Goal: Information Seeking & Learning: Learn about a topic

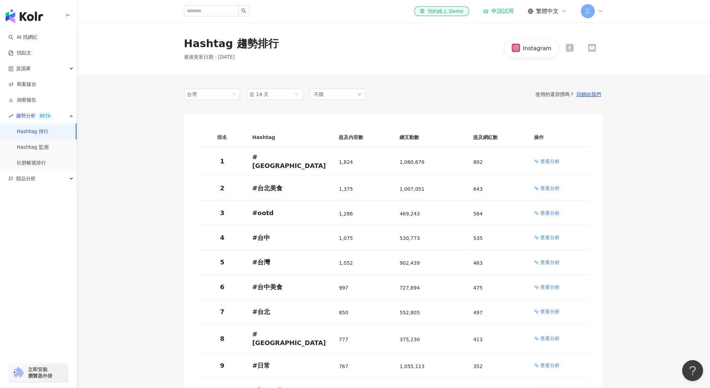
click at [269, 135] on th "Hashtag" at bounding box center [289, 137] width 87 height 19
click at [314, 116] on div "排名 Hashtag 提及內容數 總互動數 提及網紅數 操作 1 # [GEOGRAPHIC_DATA] 1,824 1,060,676 802 查看分析 2…" at bounding box center [393, 265] width 419 height 303
click at [555, 162] on p "查看分析" at bounding box center [550, 161] width 20 height 7
click at [173, 168] on div "台灣 近 14 天 不限 使用的還習慣嗎？ 回饋給我們 排名 Hashtag 提及內容數 總互動數 提及網紅數 操作 1 # [GEOGRAPHIC_DATA…" at bounding box center [393, 346] width 447 height 543
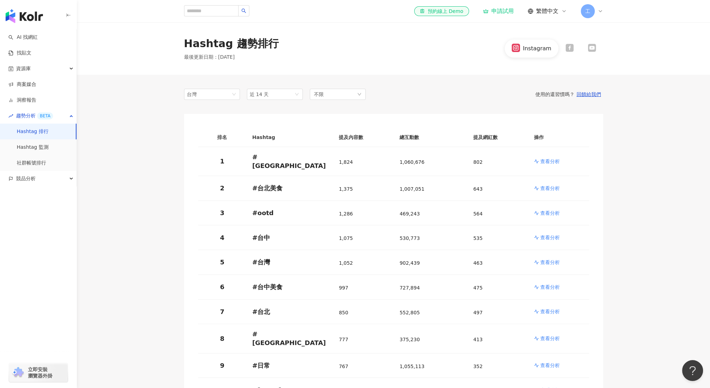
click at [172, 168] on div "台灣 近 14 天 不限 使用的還習慣嗎？ 回饋給我們 排名 Hashtag 提及內容數 總互動數 提及網紅數 操作 1 # [GEOGRAPHIC_DATA…" at bounding box center [393, 346] width 447 height 543
click at [339, 93] on div "不限" at bounding box center [338, 94] width 56 height 11
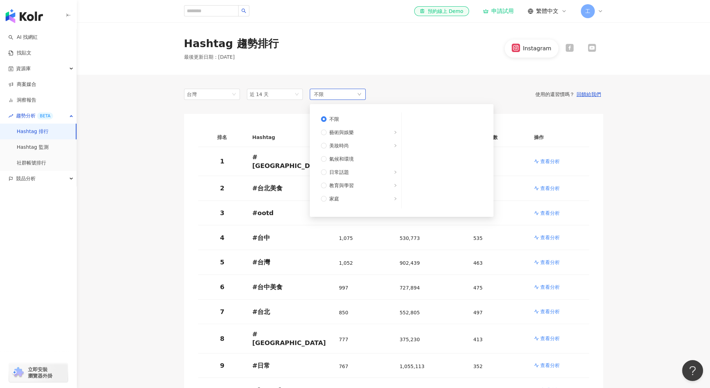
click at [337, 92] on div "不限 不限 藝術與娛樂 美妝時尚 氣候和環境 日常話題 教育與學習 家庭 財經 美食 命理占卜 遊戲 法政社會 生活風格 影視娛樂 醫療與健康 寵物 攝影 感…" at bounding box center [338, 94] width 56 height 11
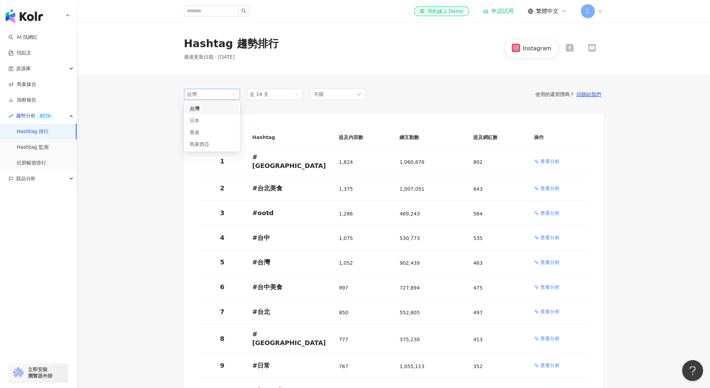
click at [207, 96] on div "台灣" at bounding box center [198, 94] width 23 height 10
click at [162, 106] on main "Hashtag 趨勢排行 最後更新日期 ： [DATE] Instagram tw 台灣 tw jp 台灣 日本 [GEOGRAPHIC_DATA] 近 14…" at bounding box center [393, 319] width 633 height 595
click at [162, 106] on main "Hashtag 趨勢排行 最後更新日期 ： [DATE] Instagram 台灣 tw jp 台灣 日本 [GEOGRAPHIC_DATA] 近 14 天 …" at bounding box center [393, 319] width 633 height 595
click at [329, 98] on div "不限" at bounding box center [338, 94] width 56 height 11
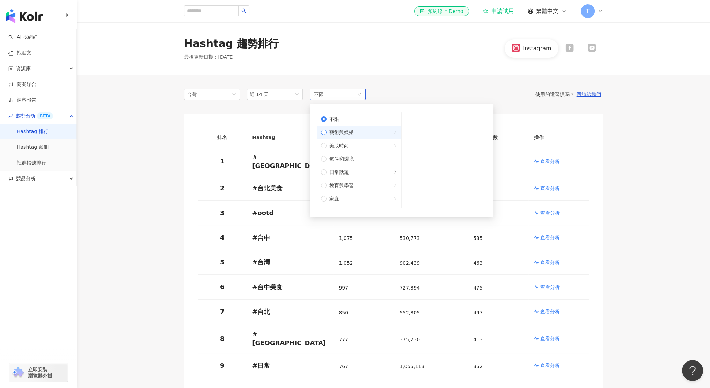
click at [341, 128] on span "藝術與娛樂" at bounding box center [341, 132] width 24 height 8
click at [342, 74] on div "Hashtag 趨勢排行 最後更新日期 ： [DATE] Instagram" at bounding box center [393, 48] width 633 height 52
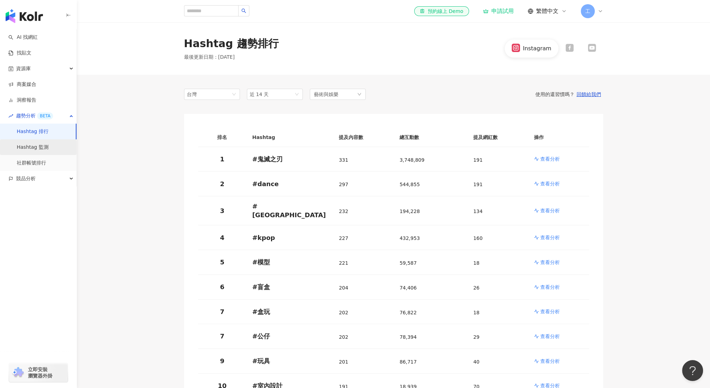
click at [49, 147] on link "Hashtag 監測" at bounding box center [33, 147] width 32 height 7
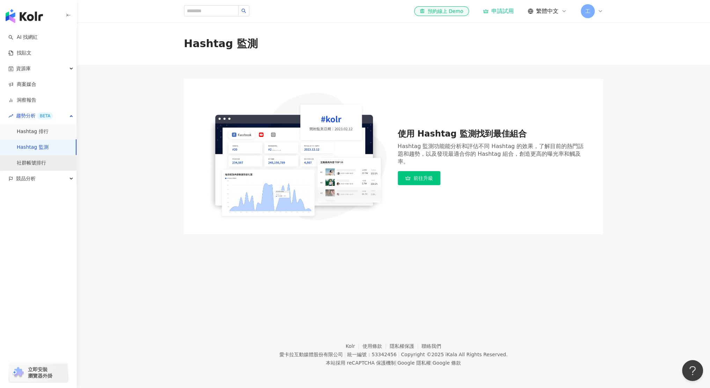
click at [46, 164] on link "社群帳號排行" at bounding box center [31, 163] width 29 height 7
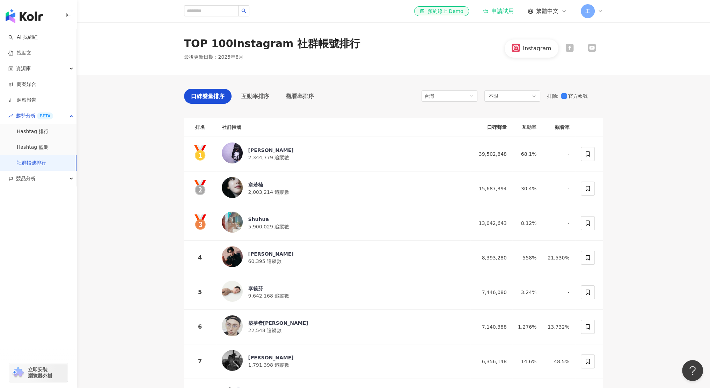
click at [131, 181] on main "TOP 100 Instagram 社群帳號排行 最後更新日期 ： [DATE] Instagram 口碑聲量排序 互動率排序 觀看率排序 台灣 不限 排除 …" at bounding box center [393, 259] width 633 height 474
